Goal: Information Seeking & Learning: Learn about a topic

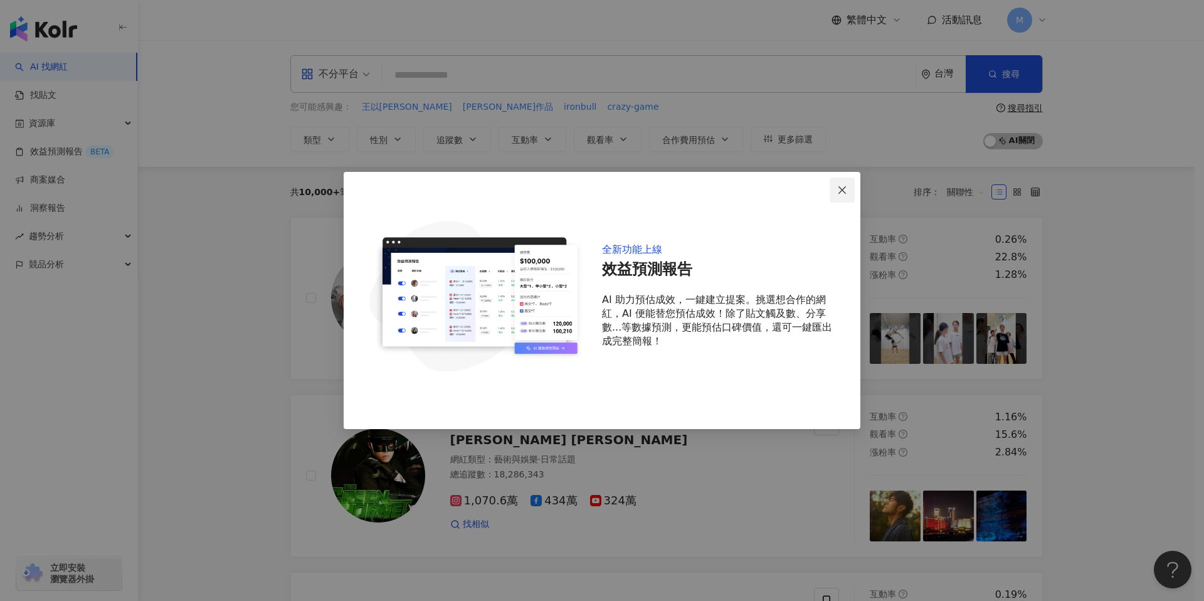
click at [841, 189] on icon "close" at bounding box center [842, 190] width 8 height 8
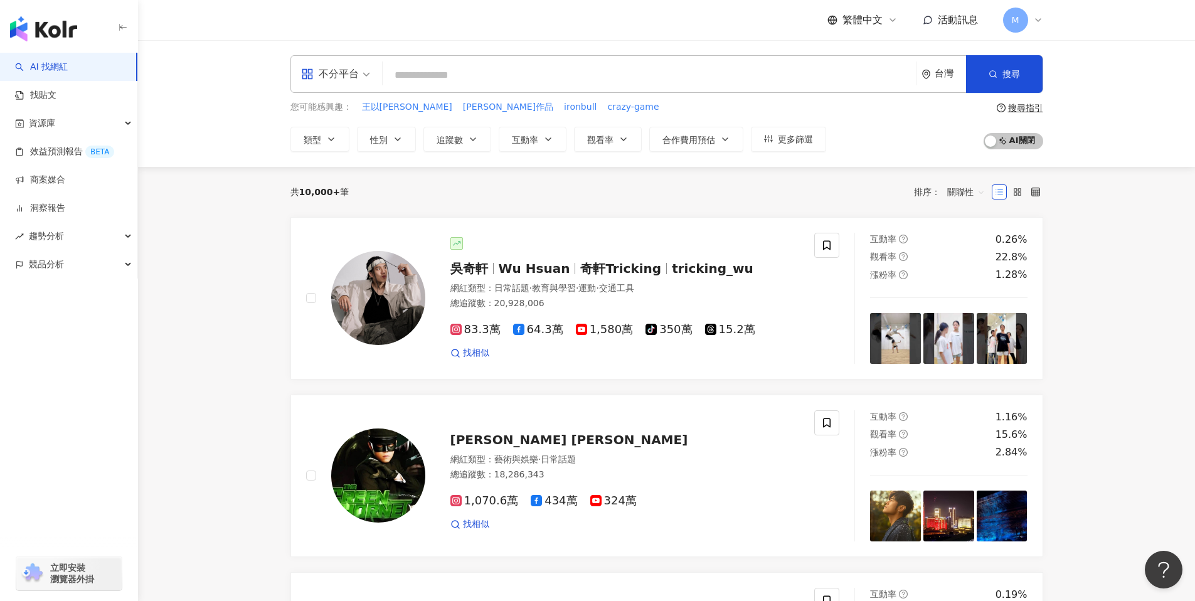
click at [505, 81] on input "search" at bounding box center [649, 75] width 523 height 24
paste input "**********"
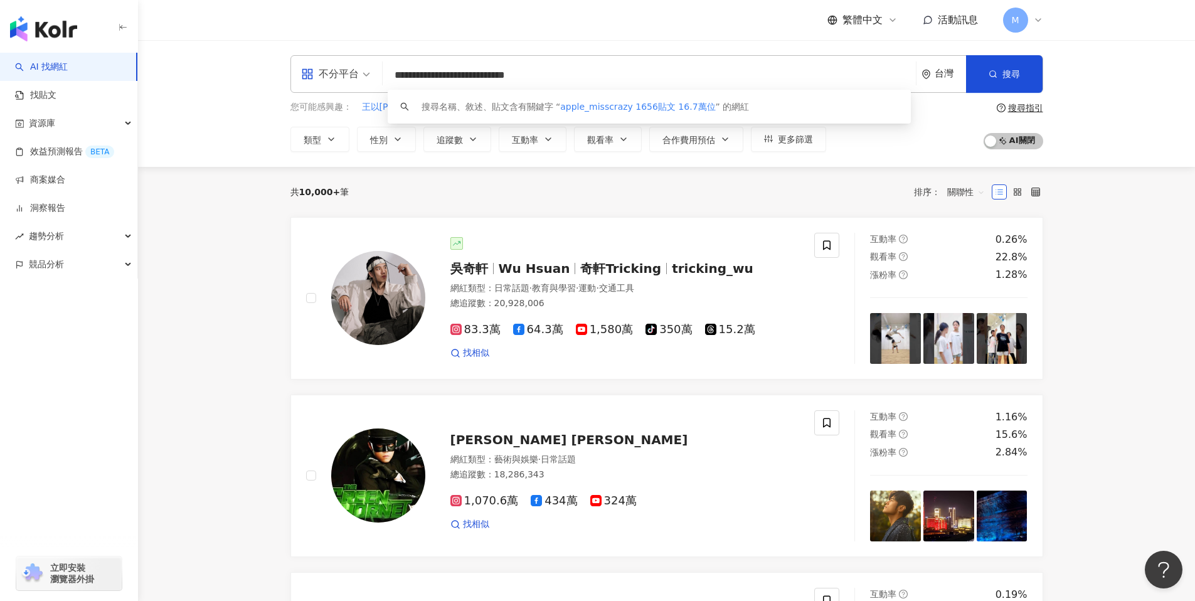
drag, startPoint x: 485, startPoint y: 75, endPoint x: 559, endPoint y: 70, distance: 73.5
click at [559, 70] on input "**********" at bounding box center [649, 75] width 523 height 24
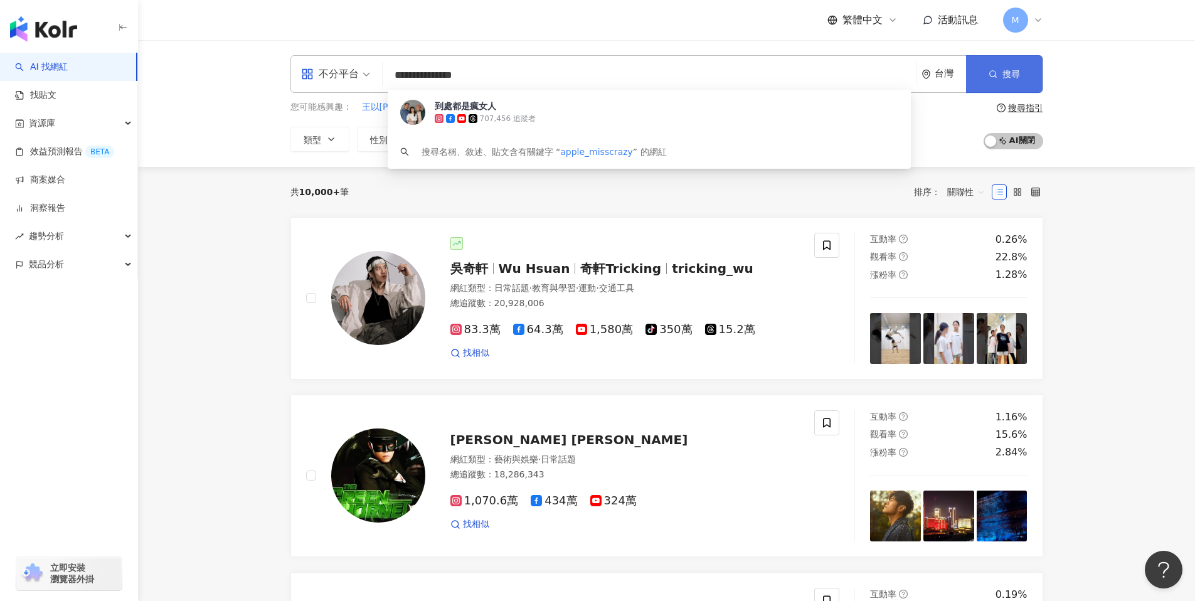
click at [1026, 80] on button "搜尋" at bounding box center [1004, 74] width 76 height 38
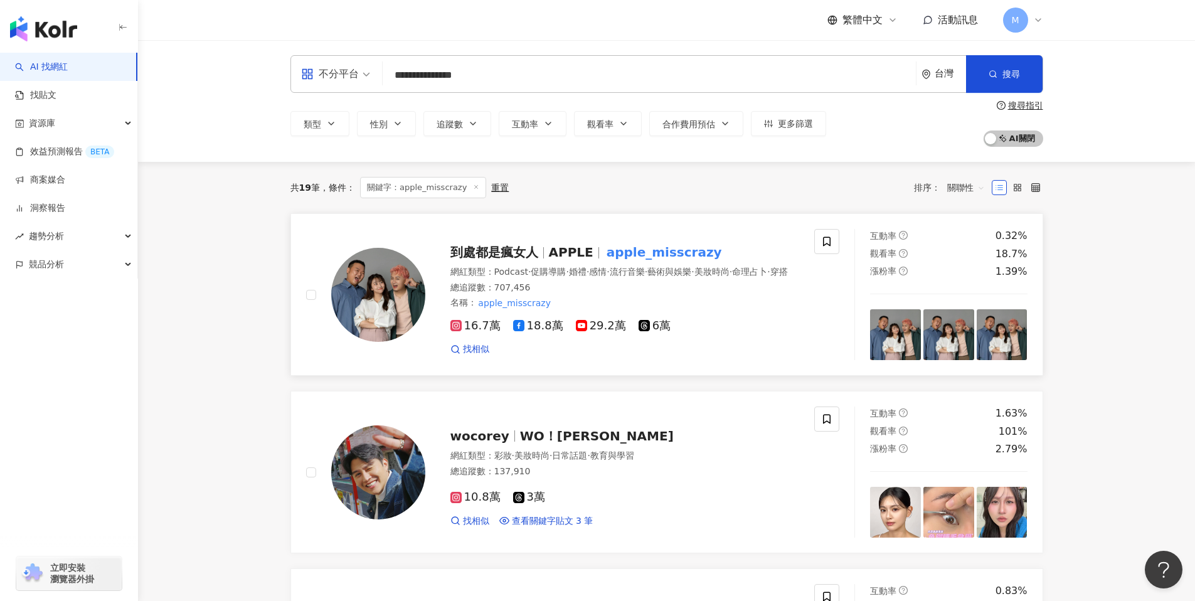
click at [608, 294] on div "總追蹤數 ： 707,456" at bounding box center [624, 288] width 349 height 13
drag, startPoint x: 508, startPoint y: 76, endPoint x: 362, endPoint y: 71, distance: 145.6
click at [362, 71] on div "**********" at bounding box center [666, 74] width 752 height 38
paste input "search"
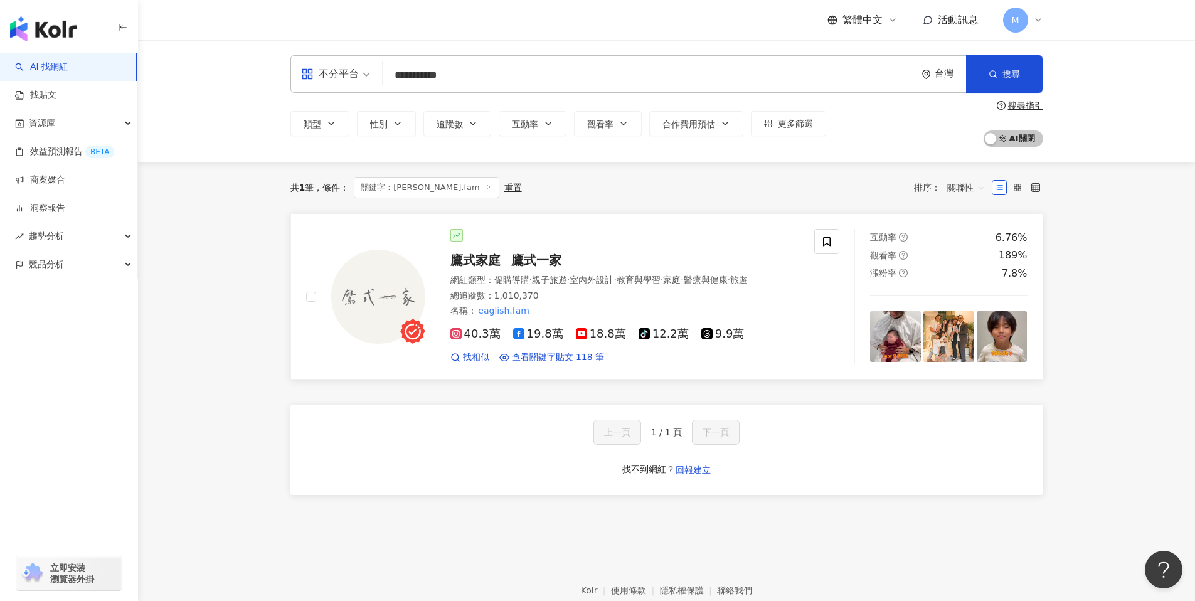
type input "**********"
click at [605, 301] on div "總追蹤數 ： 1,010,370" at bounding box center [624, 296] width 349 height 13
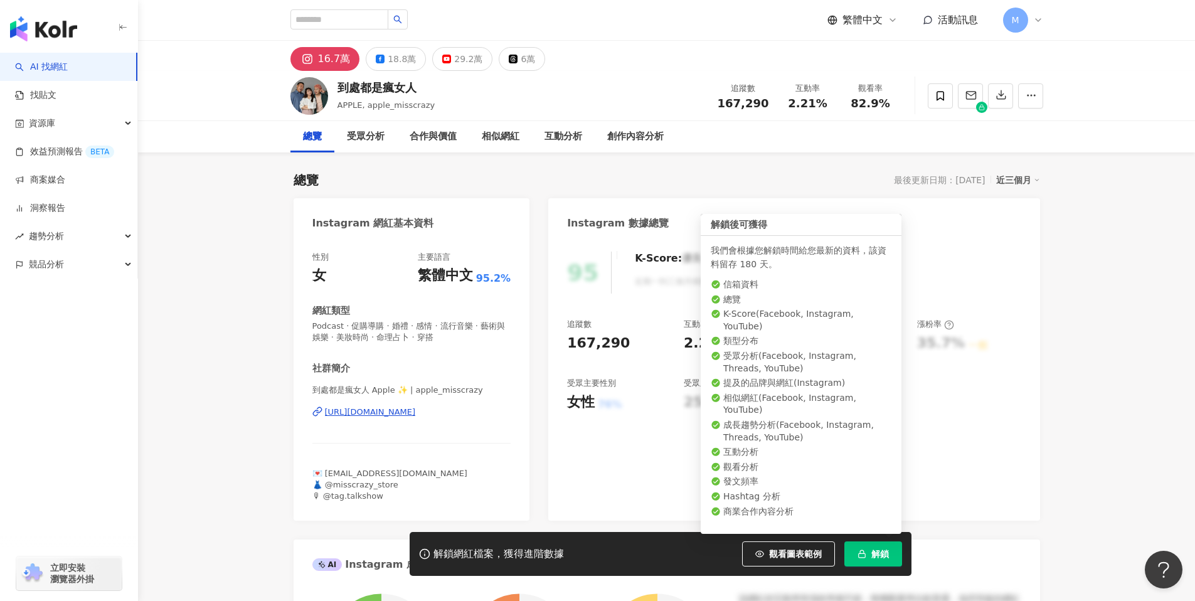
click at [882, 551] on span "解鎖" at bounding box center [880, 554] width 18 height 10
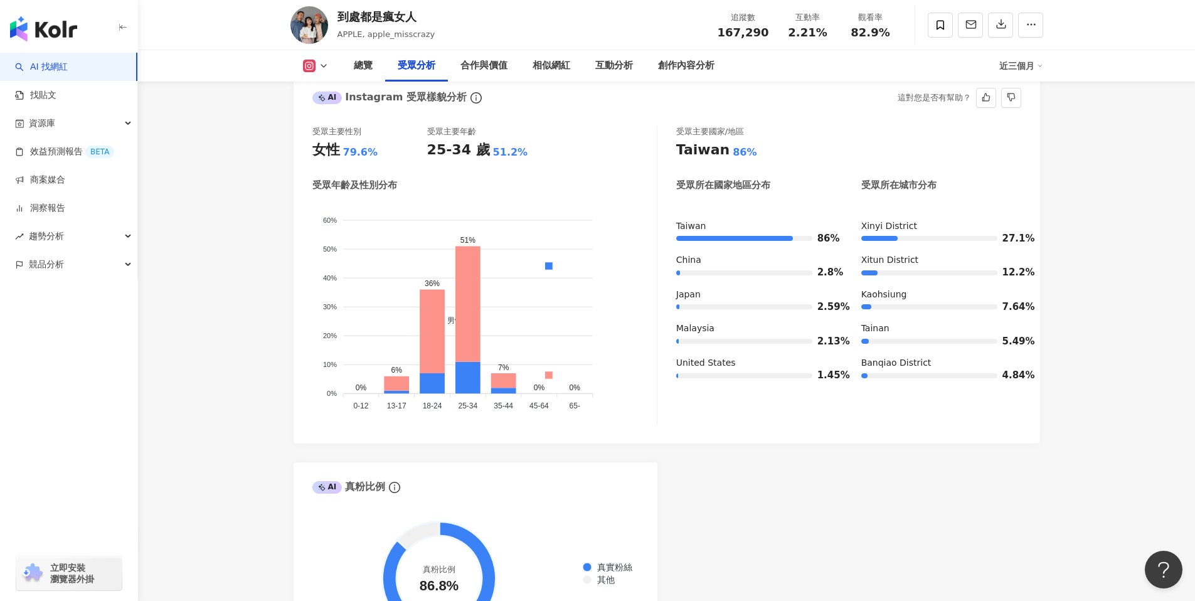
scroll to position [1112, 0]
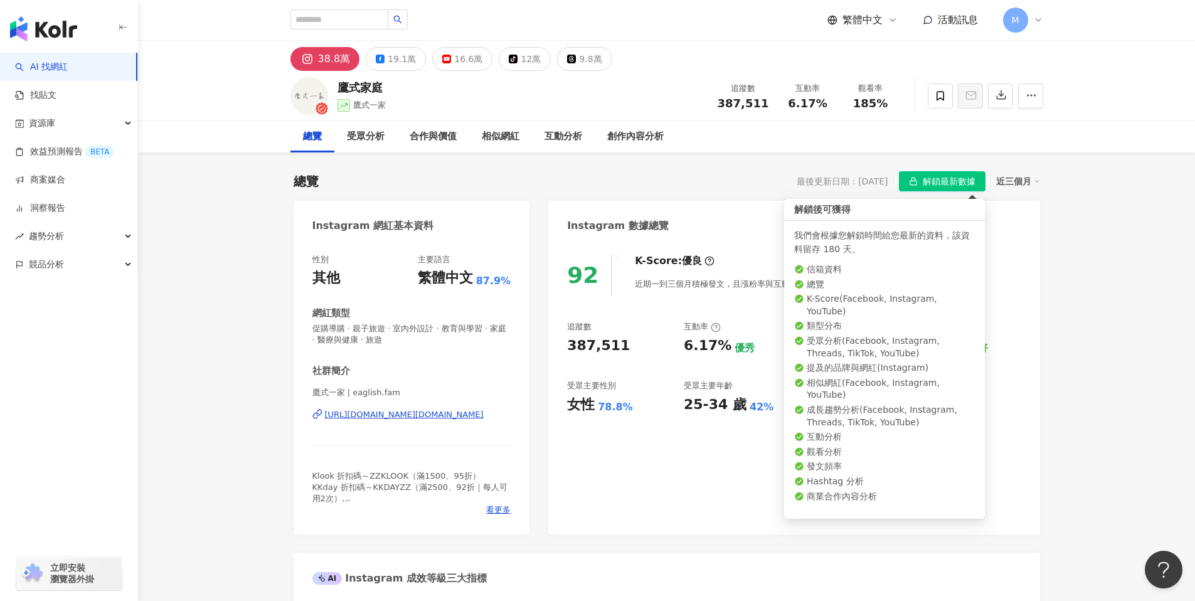
click at [947, 184] on span "解鎖最新數據" at bounding box center [948, 182] width 53 height 20
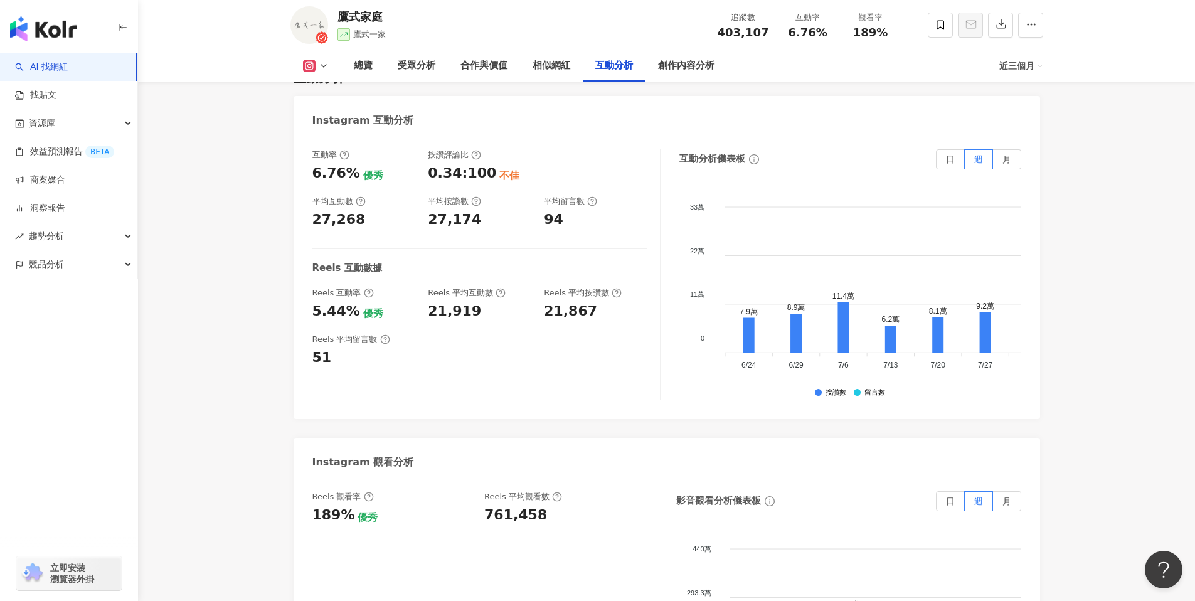
scroll to position [2559, 0]
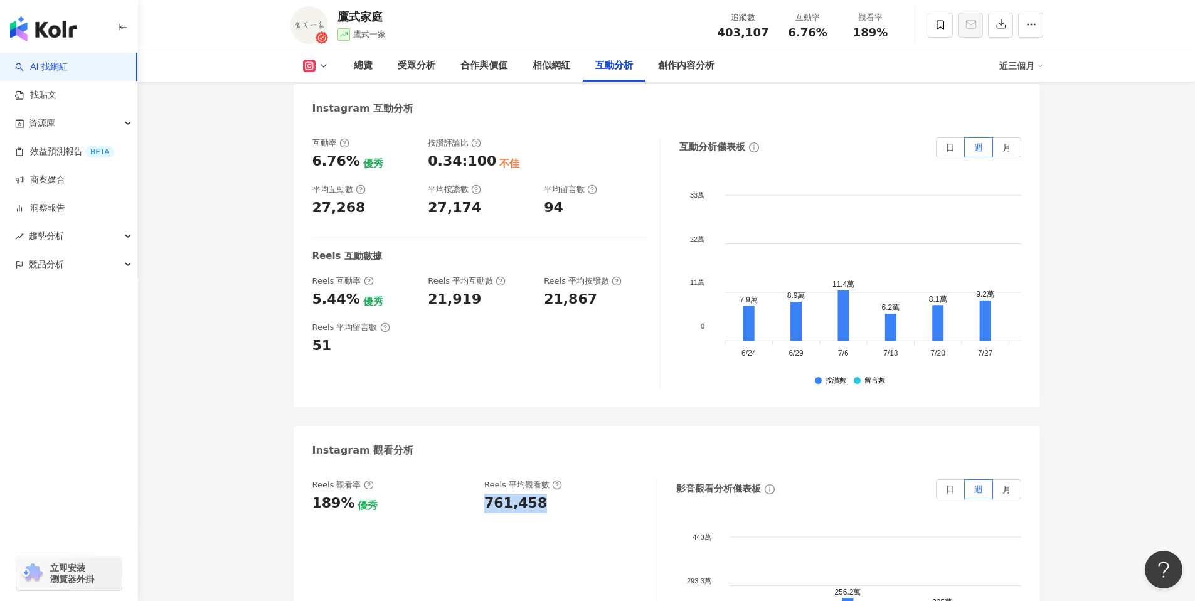
drag, startPoint x: 563, startPoint y: 463, endPoint x: 479, endPoint y: 446, distance: 85.7
click at [479, 479] on div "Reels 觀看率 189% 優秀 [PERSON_NAME] 平均觀看數 761,458" at bounding box center [484, 604] width 345 height 251
click at [497, 479] on div "Reels 觀看率 189% 優秀 [PERSON_NAME] 平均觀看數 761,458" at bounding box center [484, 604] width 345 height 251
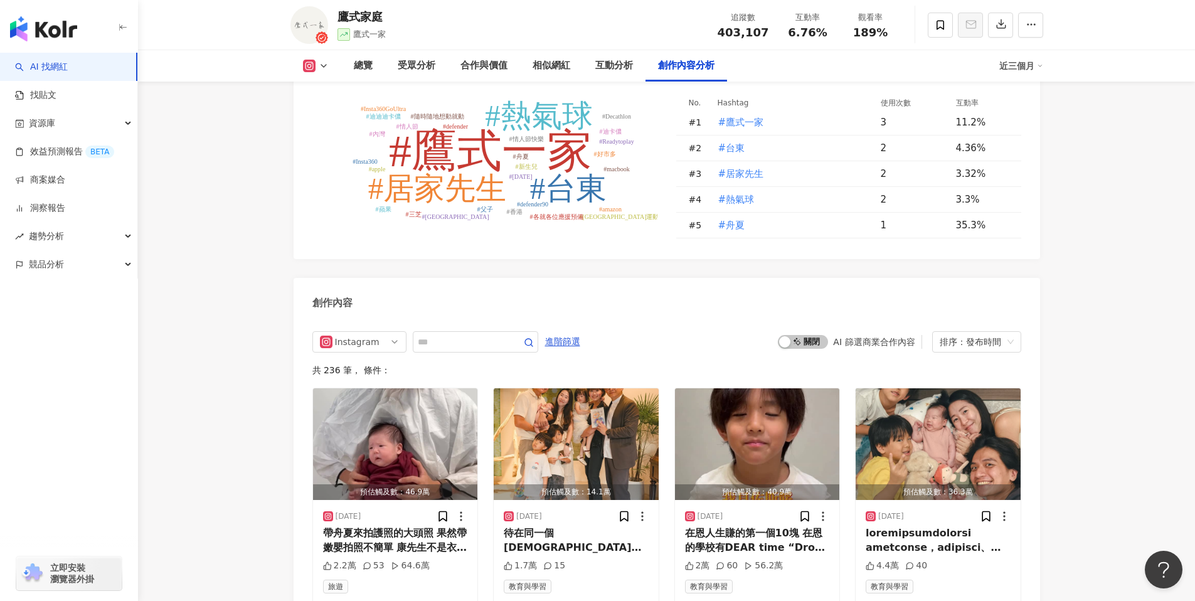
scroll to position [3702, 0]
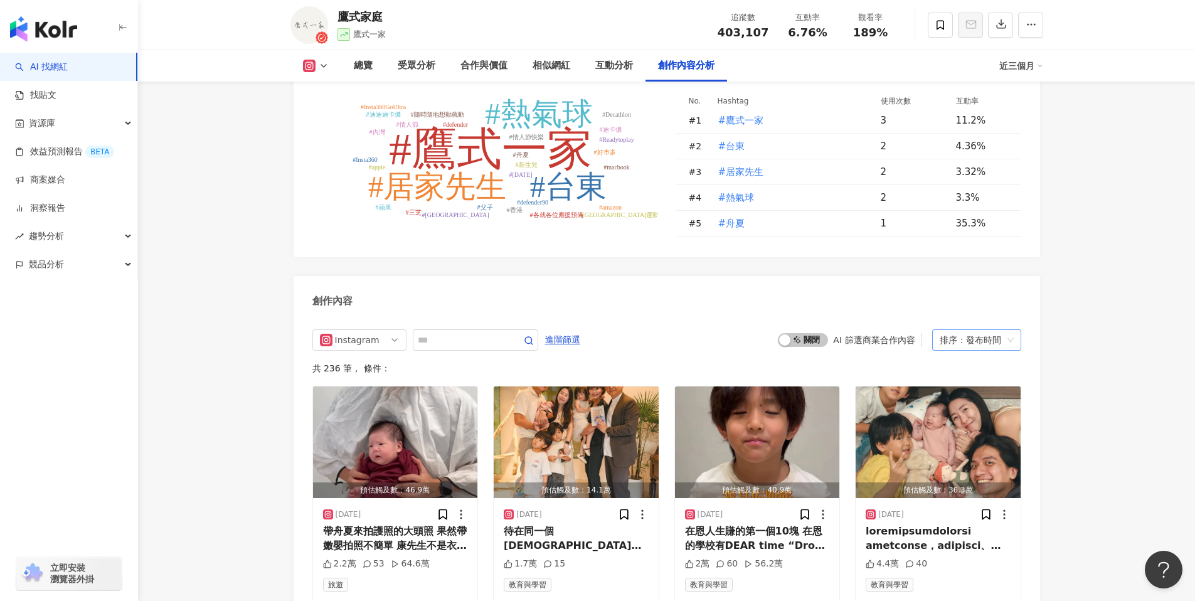
click at [944, 330] on div "排序：發布時間" at bounding box center [970, 340] width 63 height 20
click at [969, 362] on div "觀看數" at bounding box center [976, 364] width 69 height 14
